Goal: Information Seeking & Learning: Learn about a topic

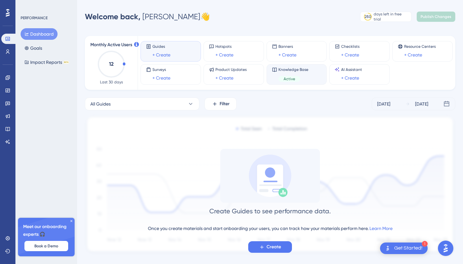
click at [283, 74] on div "Knowledge Base Active" at bounding box center [293, 74] width 30 height 15
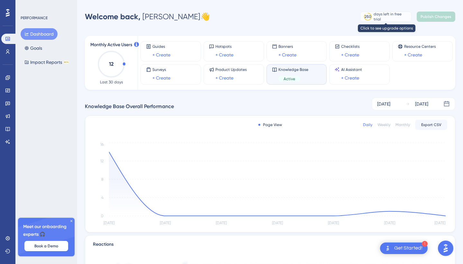
click at [384, 15] on div "days left in free trial" at bounding box center [391, 17] width 36 height 10
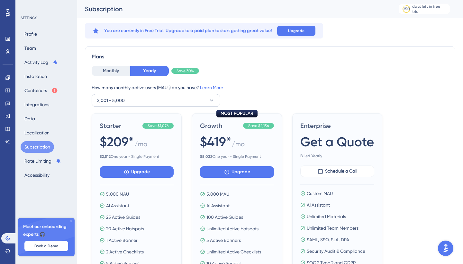
click at [208, 97] on button "2,001 - 5,000" at bounding box center [156, 100] width 129 height 13
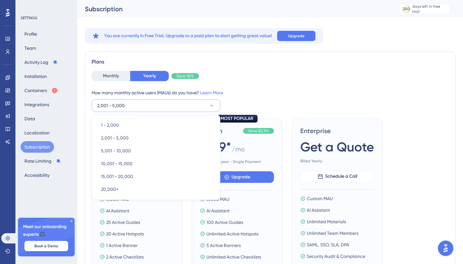
scroll to position [19, 0]
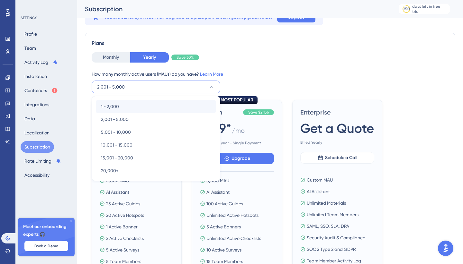
click at [116, 105] on span "1 - 2,000" at bounding box center [110, 107] width 18 height 8
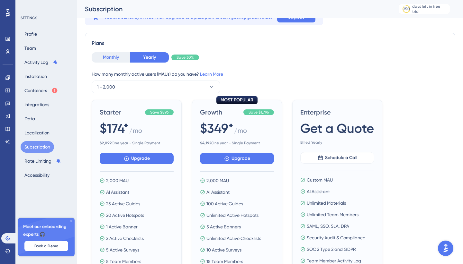
click at [111, 58] on button "Monthly" at bounding box center [111, 57] width 39 height 10
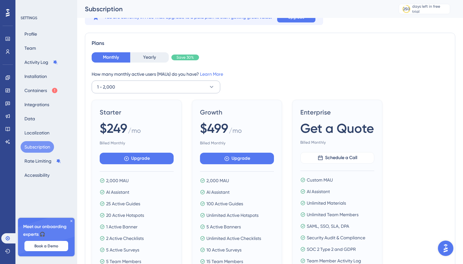
click at [149, 83] on button "1 - 2,000" at bounding box center [156, 87] width 129 height 13
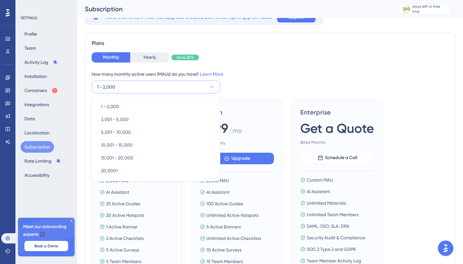
scroll to position [25, 0]
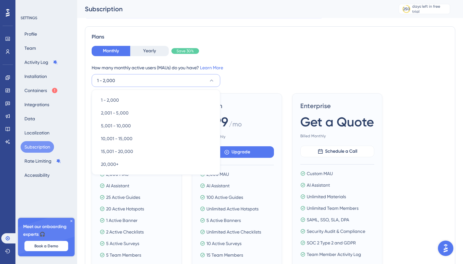
click at [264, 62] on div "Monthly Yearly Save 30% How many monthly active users ([PERSON_NAME]) do you ha…" at bounding box center [270, 66] width 357 height 41
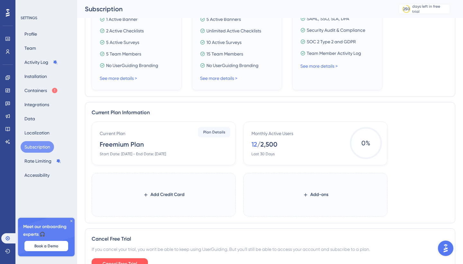
scroll to position [261, 0]
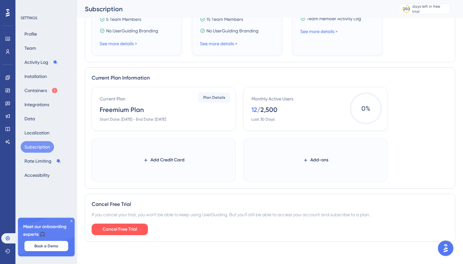
click at [71, 221] on icon at bounding box center [71, 222] width 4 height 4
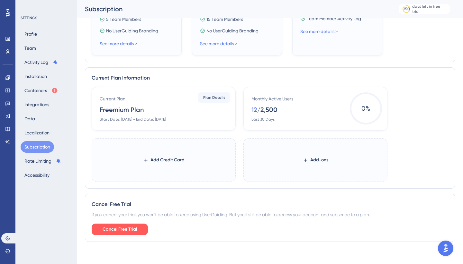
click at [69, 205] on div "SETTINGS Profile Team Activity Log Installation Containers Integrations Data Lo…" at bounding box center [46, 132] width 62 height 264
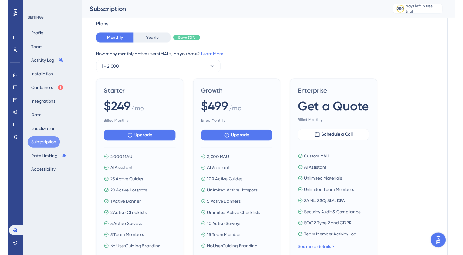
scroll to position [34, 0]
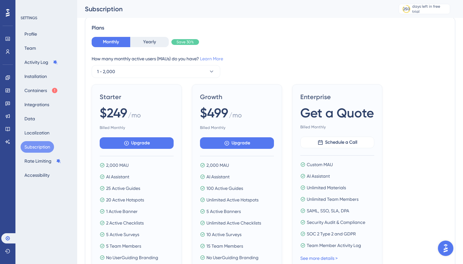
click at [218, 58] on link "Learn More" at bounding box center [211, 58] width 23 height 5
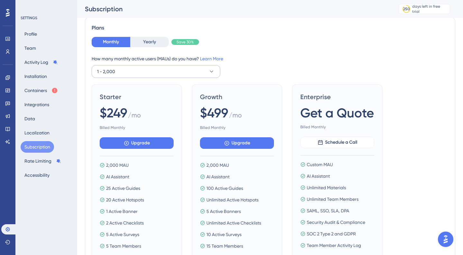
click at [146, 72] on button "1 - 2,000" at bounding box center [156, 71] width 129 height 13
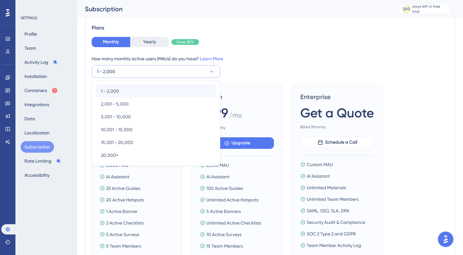
click at [121, 89] on div "1 - 2,000 1 - 2,000" at bounding box center [156, 91] width 110 height 13
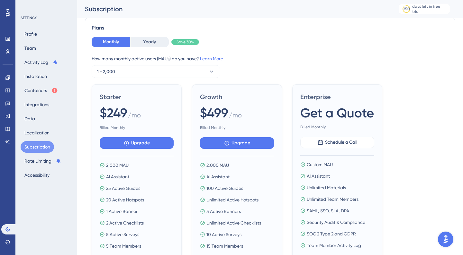
click at [263, 67] on div "How many monthly active users ([PERSON_NAME]) do you have? Learn More 1 - 2,000" at bounding box center [270, 66] width 357 height 23
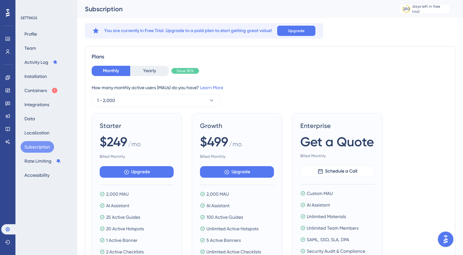
scroll to position [0, 0]
click at [36, 89] on button "Containers" at bounding box center [41, 91] width 41 height 12
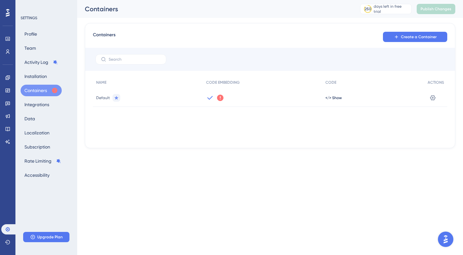
click at [218, 98] on icon at bounding box center [220, 98] width 6 height 6
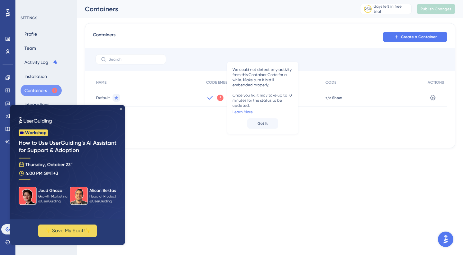
click at [120, 110] on icon "Close Preview" at bounding box center [121, 109] width 3 height 3
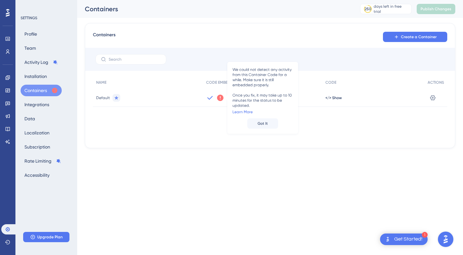
click at [120, 110] on div "NAME CODE EMBEDDING CODE ACTIONS Default We could not detect any activity from …" at bounding box center [270, 108] width 354 height 64
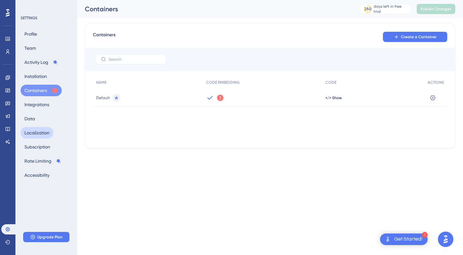
click at [34, 132] on button "Localization" at bounding box center [37, 133] width 33 height 12
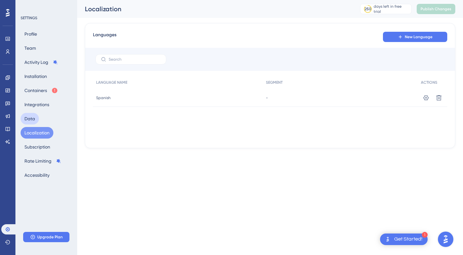
click at [30, 117] on button "Data" at bounding box center [30, 119] width 18 height 12
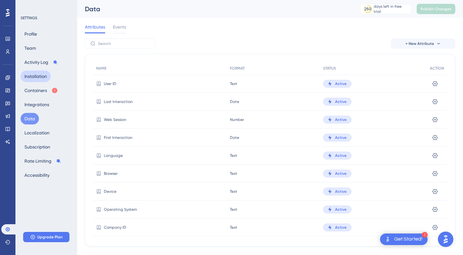
click at [30, 78] on button "Installation" at bounding box center [36, 77] width 30 height 12
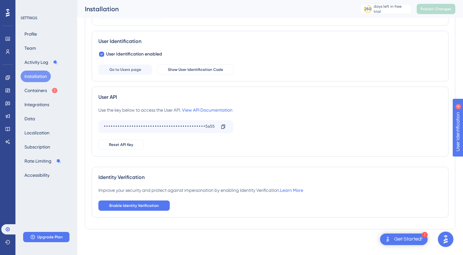
scroll to position [83, 0]
click at [292, 194] on div "Improve your security and protect against impersonation by enabling Identity Ve…" at bounding box center [269, 199] width 343 height 24
click at [294, 193] on link "Learn More" at bounding box center [291, 190] width 23 height 5
click at [50, 93] on button "Containers" at bounding box center [41, 91] width 41 height 12
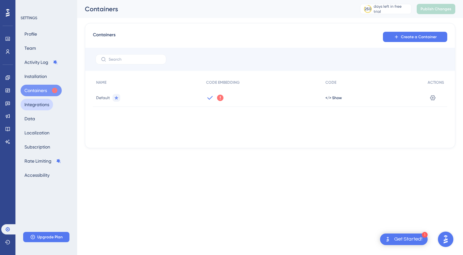
click at [46, 106] on button "Integrations" at bounding box center [37, 105] width 32 height 12
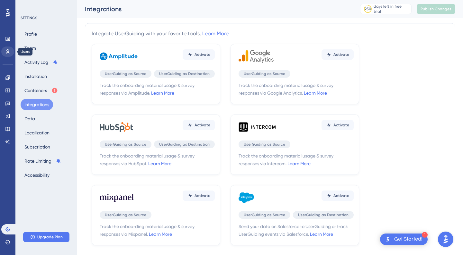
click at [9, 50] on icon at bounding box center [7, 51] width 5 height 5
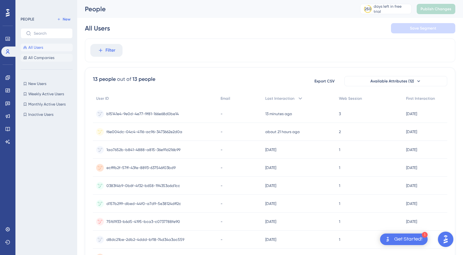
click at [53, 58] on span "All Companies" at bounding box center [41, 57] width 26 height 5
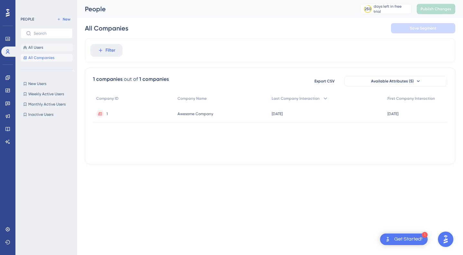
click at [39, 51] on button "All Users" at bounding box center [47, 48] width 52 height 8
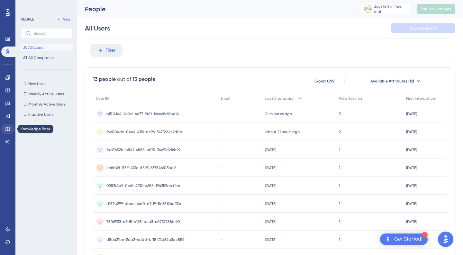
click at [9, 129] on icon at bounding box center [7, 129] width 5 height 5
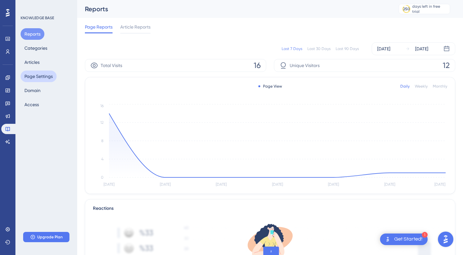
click at [41, 80] on button "Page Settings" at bounding box center [39, 77] width 36 height 12
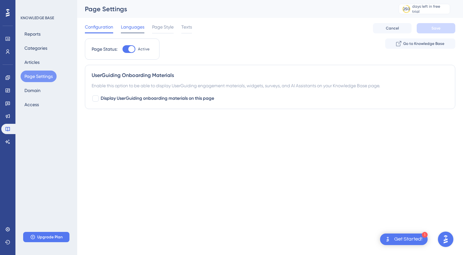
click at [132, 29] on span "Languages" at bounding box center [132, 27] width 23 height 8
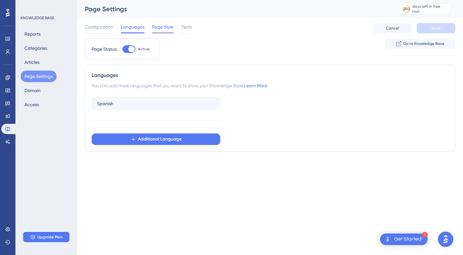
click at [164, 28] on span "Page Style" at bounding box center [163, 27] width 22 height 8
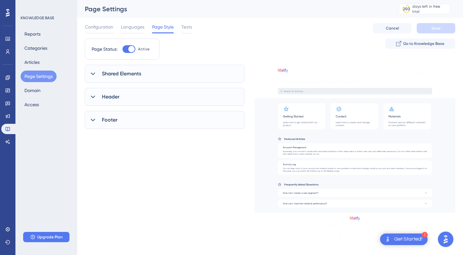
click at [113, 68] on div "Shared Elements" at bounding box center [164, 74] width 159 height 18
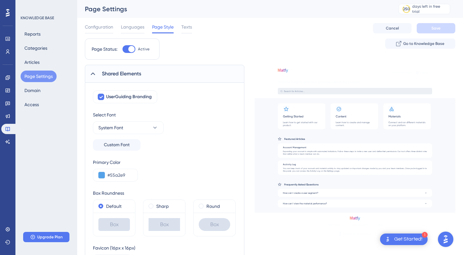
click at [111, 70] on span "Shared Elements" at bounding box center [121, 74] width 39 height 8
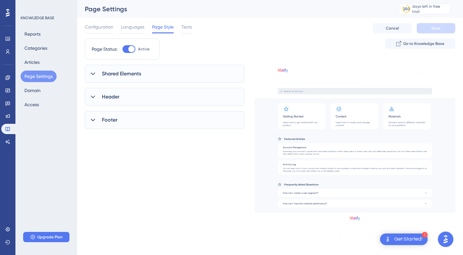
click at [113, 122] on span "Footer" at bounding box center [109, 120] width 15 height 8
click at [110, 120] on span "Footer" at bounding box center [109, 120] width 15 height 8
click at [118, 99] on span "Header" at bounding box center [110, 97] width 17 height 8
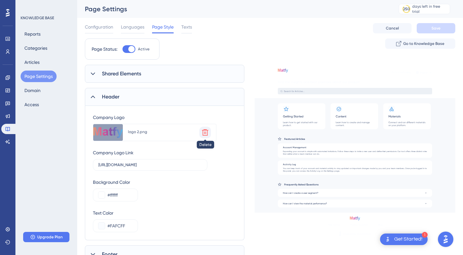
click at [207, 132] on icon at bounding box center [205, 133] width 8 height 8
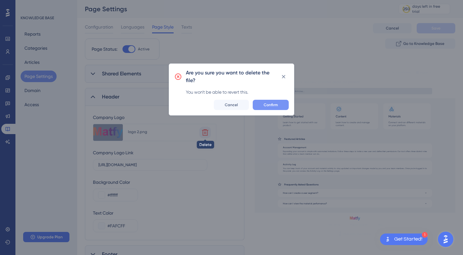
click at [277, 105] on span "Confirm" at bounding box center [271, 105] width 14 height 5
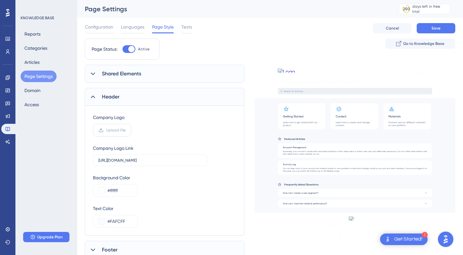
click at [131, 134] on label "Upload File" at bounding box center [112, 130] width 38 height 13
click at [126, 130] on input "Upload File" at bounding box center [126, 130] width 0 height 0
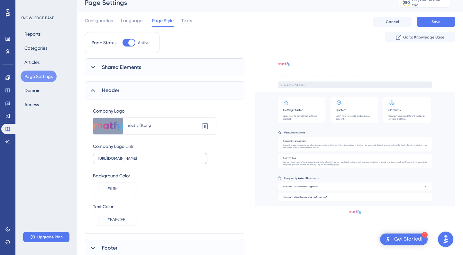
scroll to position [9, 0]
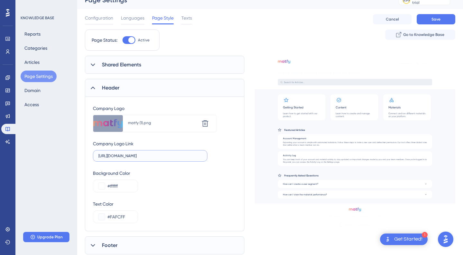
click at [117, 154] on input "[URL][DOMAIN_NAME]" at bounding box center [149, 156] width 103 height 4
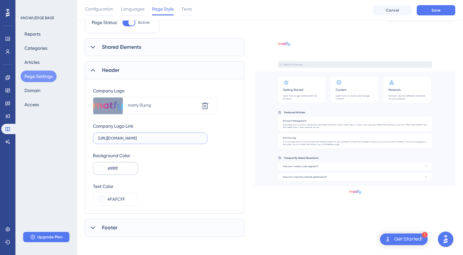
scroll to position [29, 0]
click at [432, 15] on button "Save" at bounding box center [436, 10] width 39 height 10
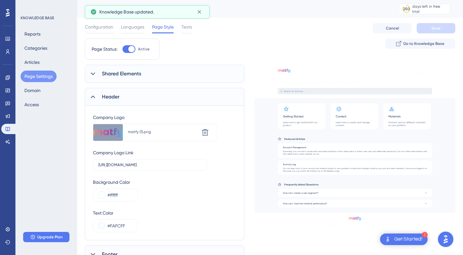
scroll to position [0, 0]
click at [95, 76] on icon at bounding box center [93, 74] width 6 height 6
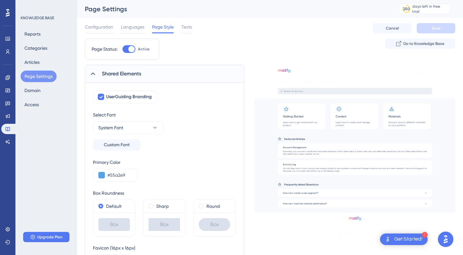
click at [181, 31] on div "Configuration Languages Page Style Texts" at bounding box center [138, 28] width 107 height 10
click at [187, 30] on span "Texts" at bounding box center [186, 27] width 11 height 8
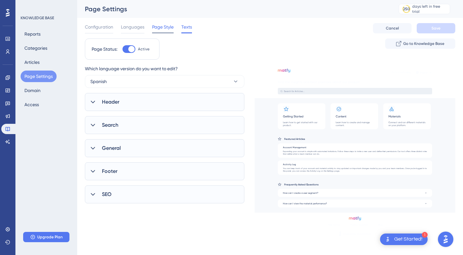
click at [165, 29] on span "Page Style" at bounding box center [163, 27] width 22 height 8
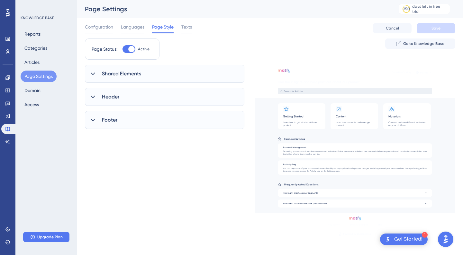
click at [180, 30] on div "Configuration Languages Page Style Texts" at bounding box center [138, 28] width 107 height 10
click at [188, 30] on span "Texts" at bounding box center [186, 27] width 11 height 8
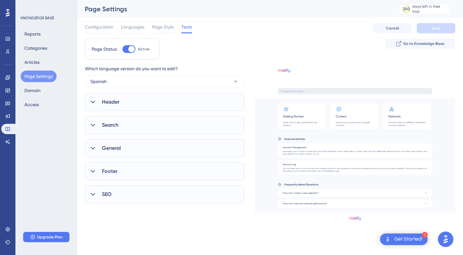
click at [92, 100] on icon at bounding box center [93, 102] width 6 height 6
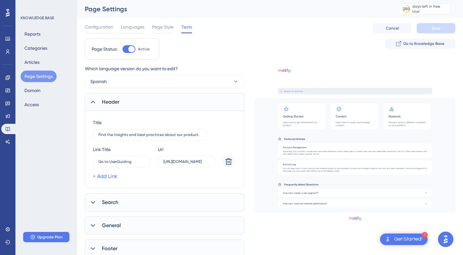
click at [92, 100] on icon at bounding box center [93, 102] width 6 height 6
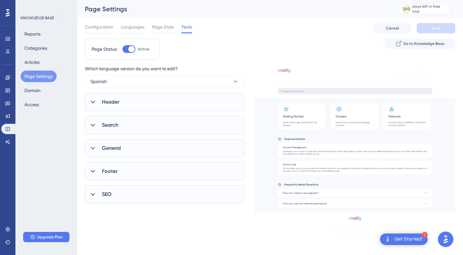
click at [102, 190] on div "SEO" at bounding box center [164, 195] width 159 height 18
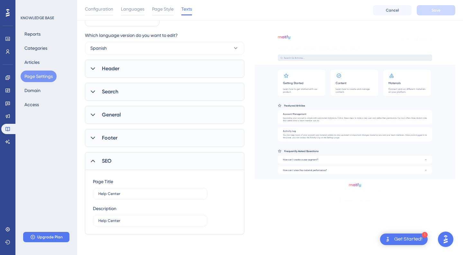
scroll to position [36, 0]
click at [121, 196] on input "Help Center" at bounding box center [149, 194] width 103 height 4
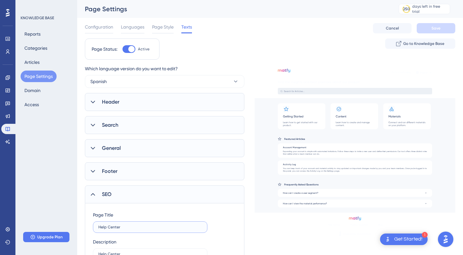
scroll to position [0, 0]
click at [38, 37] on button "Reports" at bounding box center [33, 34] width 24 height 12
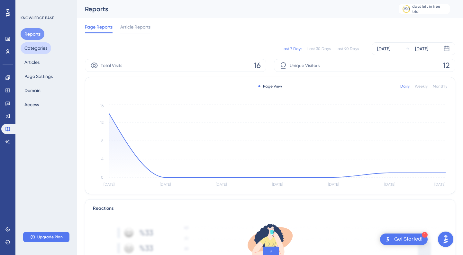
click at [28, 46] on button "Categories" at bounding box center [36, 48] width 31 height 12
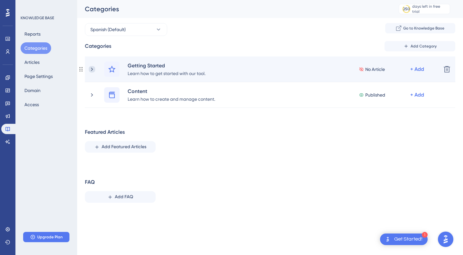
click at [91, 70] on icon at bounding box center [92, 69] width 6 height 6
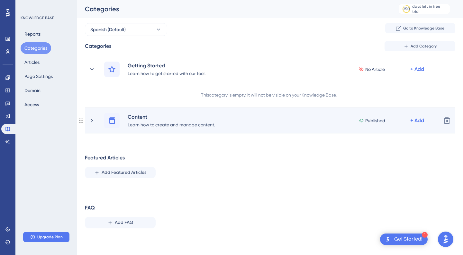
click at [87, 122] on div "Content Learn how to create and manage content. Published + Add Delete" at bounding box center [270, 121] width 370 height 26
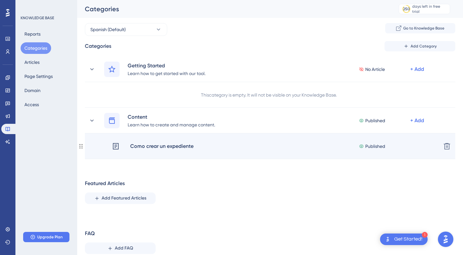
click at [173, 145] on div "Como crear un expediente" at bounding box center [162, 146] width 64 height 8
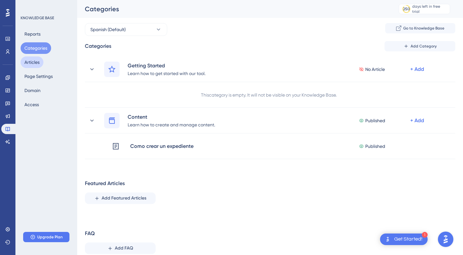
click at [38, 65] on button "Articles" at bounding box center [32, 63] width 23 height 12
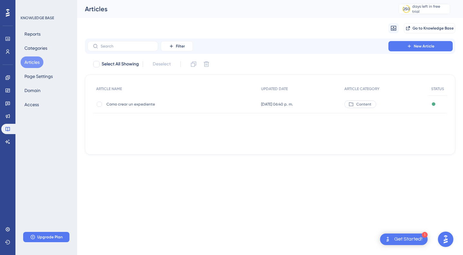
click at [131, 103] on span "Como crear un expediente" at bounding box center [157, 104] width 103 height 5
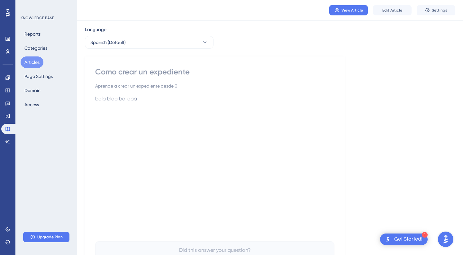
scroll to position [-15, 0]
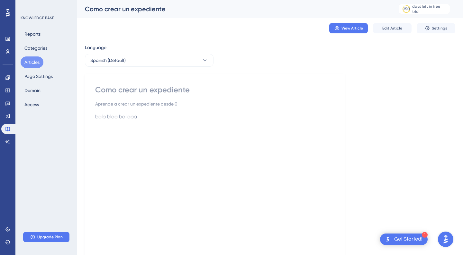
click at [396, 18] on div "Como crear un expediente 250 days left in free trial Click to see upgrade optio…" at bounding box center [270, 9] width 386 height 18
click at [439, 18] on div "Como crear un expediente 250 days left in free trial Click to see upgrade optio…" at bounding box center [270, 9] width 386 height 18
click at [431, 14] on div "250 days left in free trial" at bounding box center [424, 9] width 51 height 10
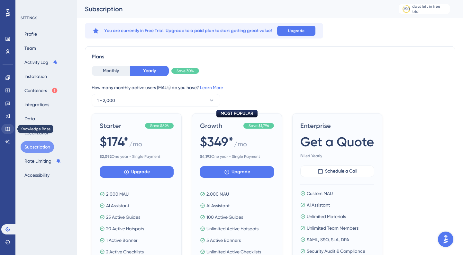
click at [9, 129] on icon at bounding box center [7, 129] width 5 height 5
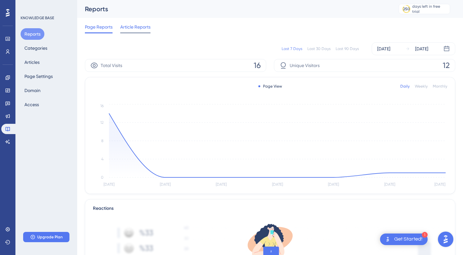
click at [130, 23] on span "Article Reports" at bounding box center [135, 27] width 30 height 8
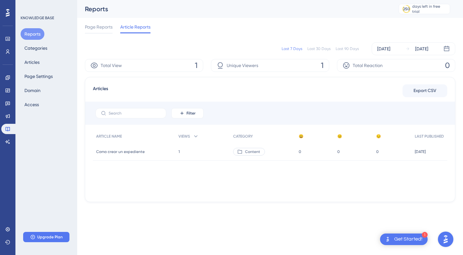
click at [111, 149] on span "Como crear un expediente" at bounding box center [120, 151] width 49 height 5
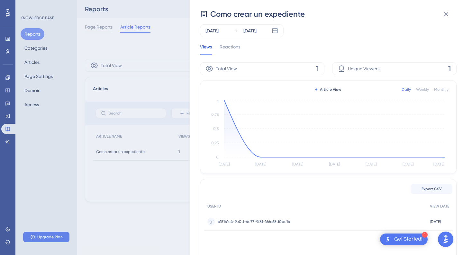
click at [139, 67] on div "Como crear un expediente [DATE] [DATE] Views Reactions Total View 1 Unique View…" at bounding box center [231, 127] width 463 height 255
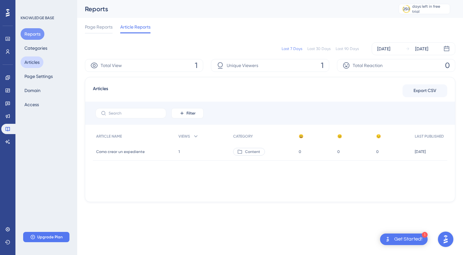
click at [28, 62] on button "Articles" at bounding box center [32, 63] width 23 height 12
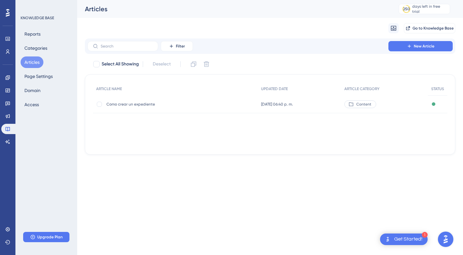
click at [132, 106] on span "Como crear un expediente" at bounding box center [157, 104] width 103 height 5
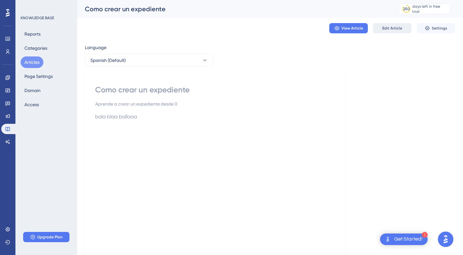
click at [399, 28] on span "Edit Article" at bounding box center [392, 28] width 20 height 5
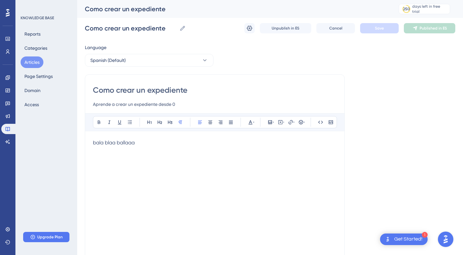
click at [153, 151] on div "bala blaa ballaaa" at bounding box center [215, 209] width 244 height 141
click at [246, 27] on icon at bounding box center [249, 28] width 6 height 6
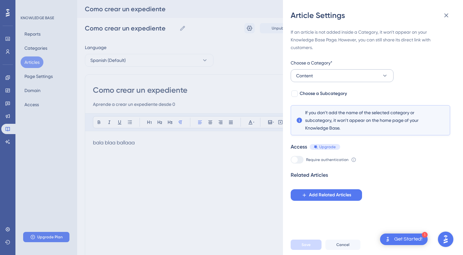
click at [309, 74] on span "Content" at bounding box center [304, 76] width 17 height 8
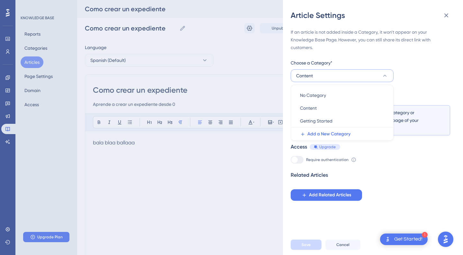
click at [309, 74] on span "Content" at bounding box center [304, 76] width 17 height 8
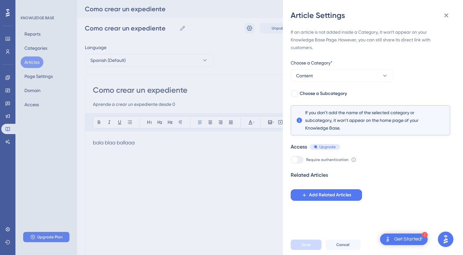
click at [237, 62] on div "Article Settings If an article is not added inside a Category, it won't appear …" at bounding box center [231, 127] width 463 height 255
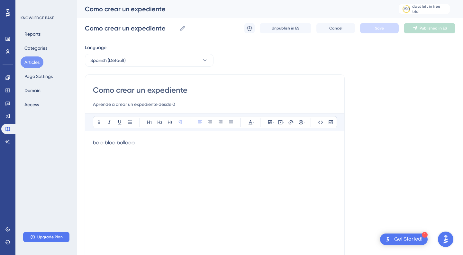
click at [153, 144] on p "bala blaa ballaaa" at bounding box center [215, 143] width 244 height 8
